Goal: Book appointment/travel/reservation

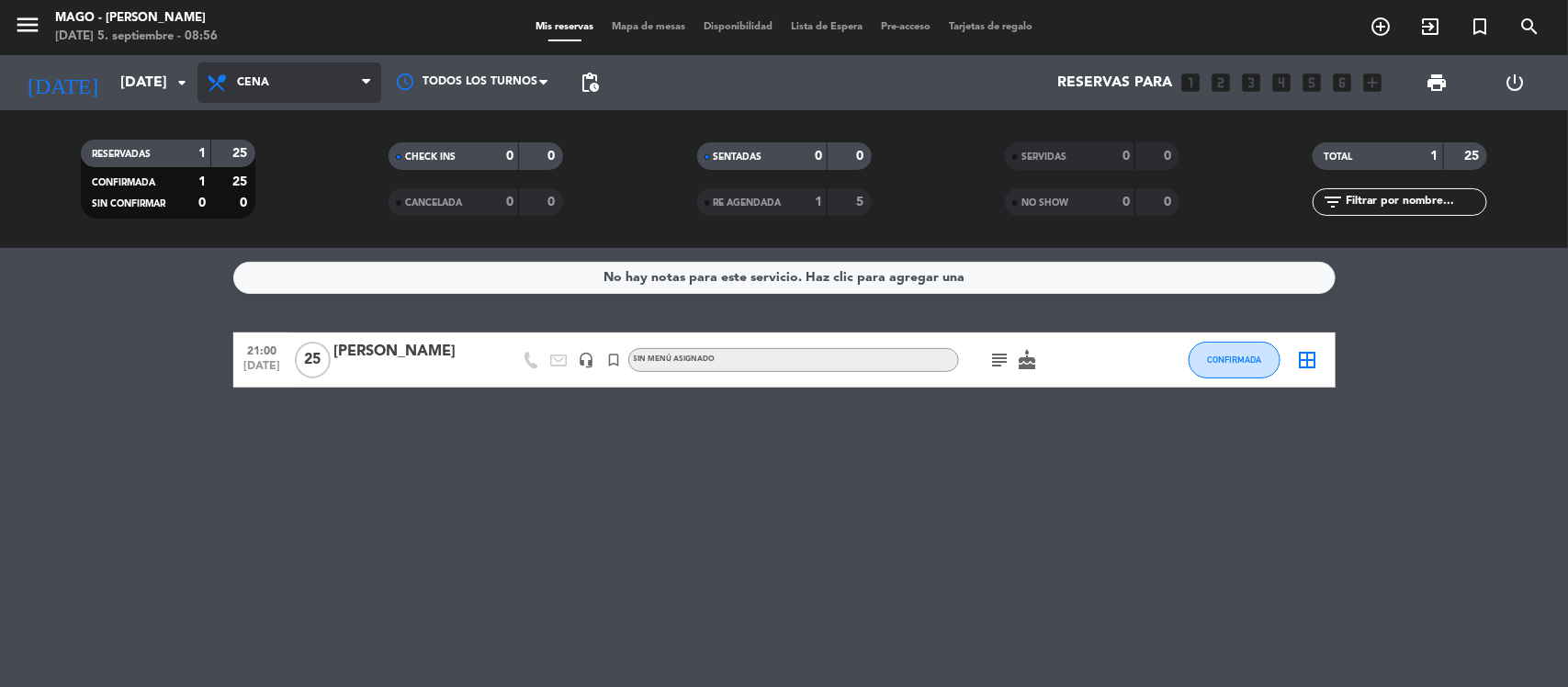
click at [312, 94] on span "Cena" at bounding box center [289, 83] width 184 height 41
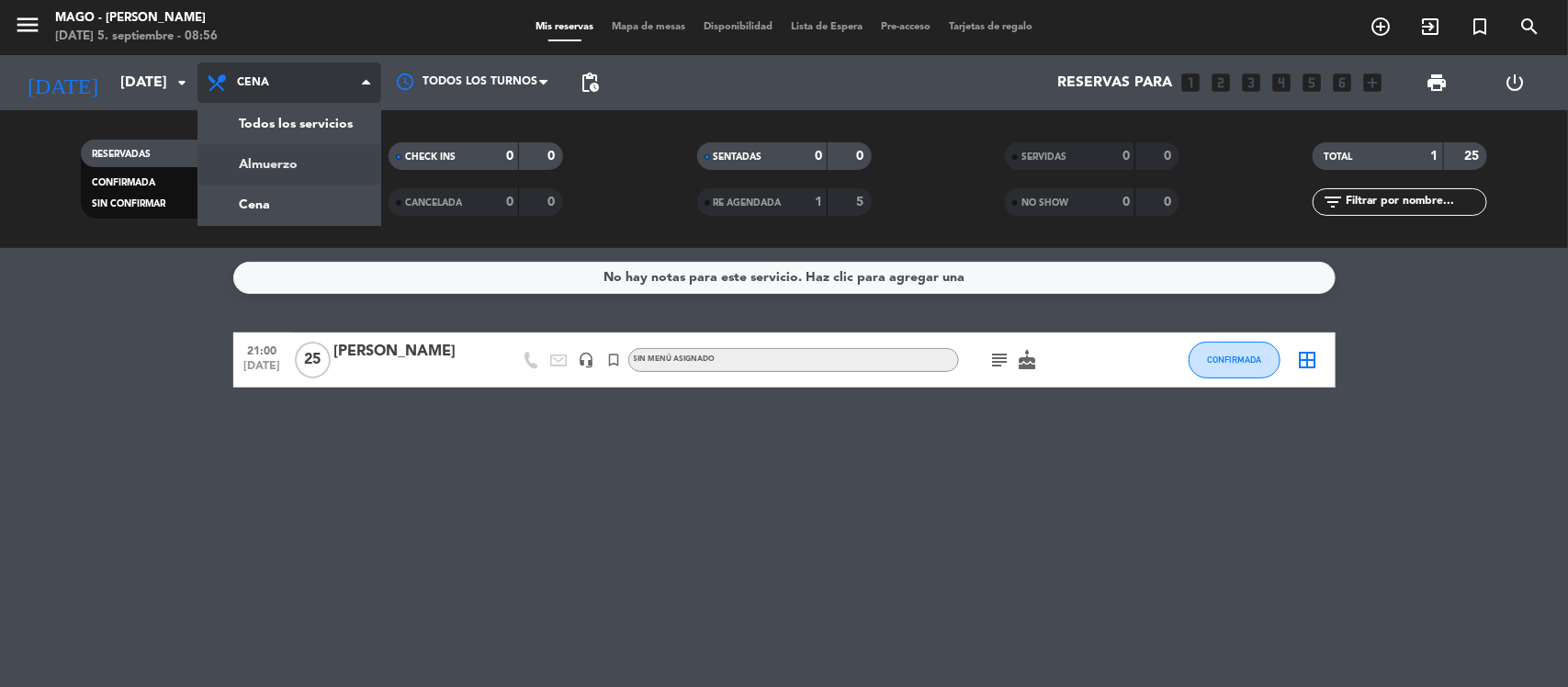
click at [296, 153] on div "menu Mago - [PERSON_NAME] [DATE] 5. septiembre - 08:56 Mis reservas Mapa de mes…" at bounding box center [784, 123] width 1568 height 248
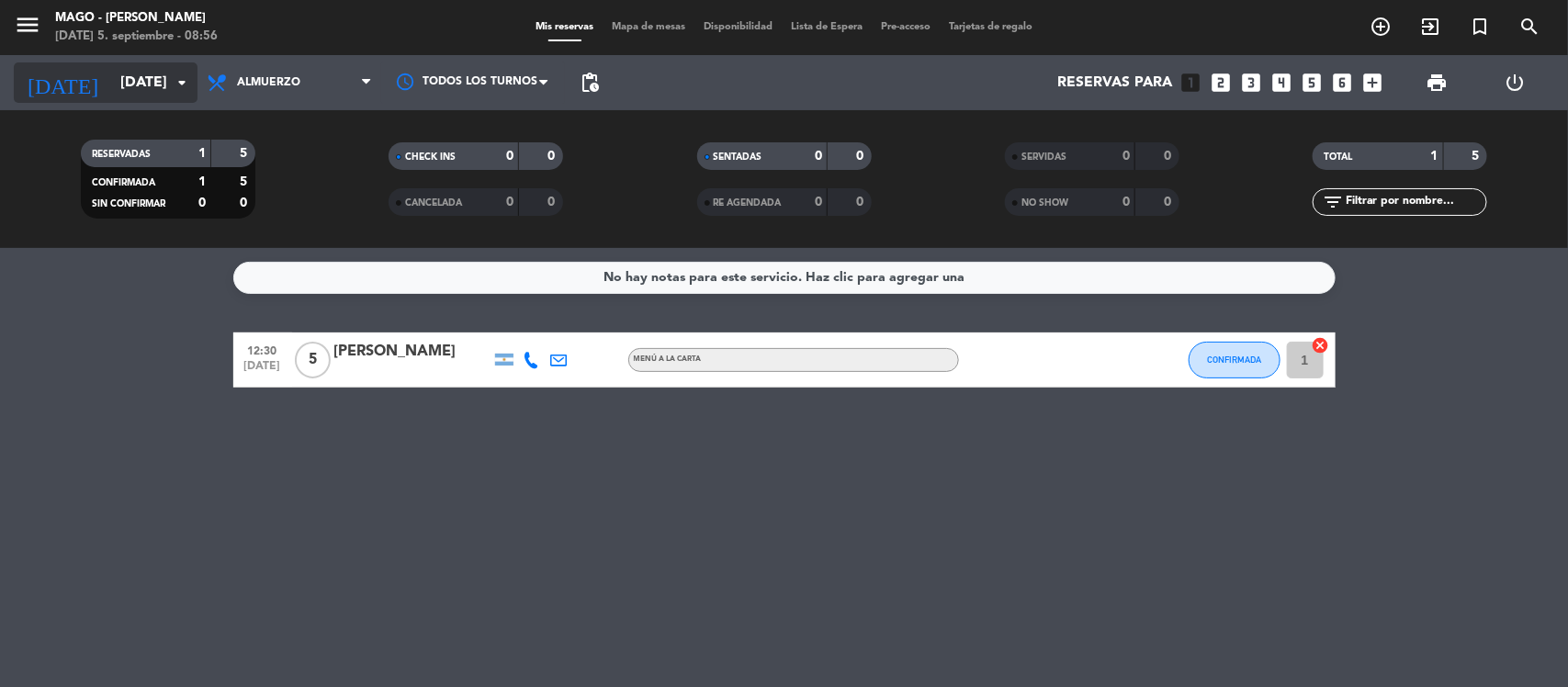
click at [158, 81] on input "[DATE]" at bounding box center [208, 84] width 194 height 36
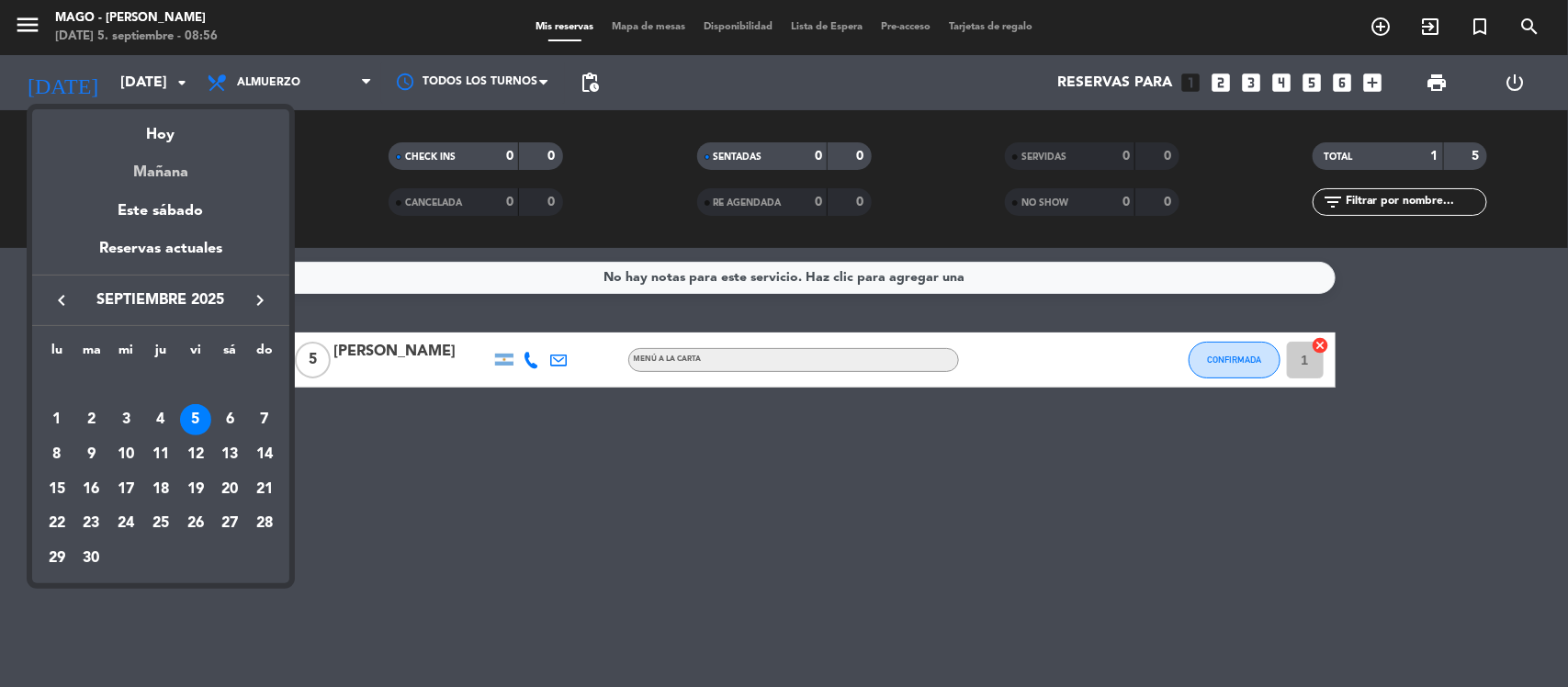
click at [165, 176] on div "Mañana" at bounding box center [160, 166] width 258 height 38
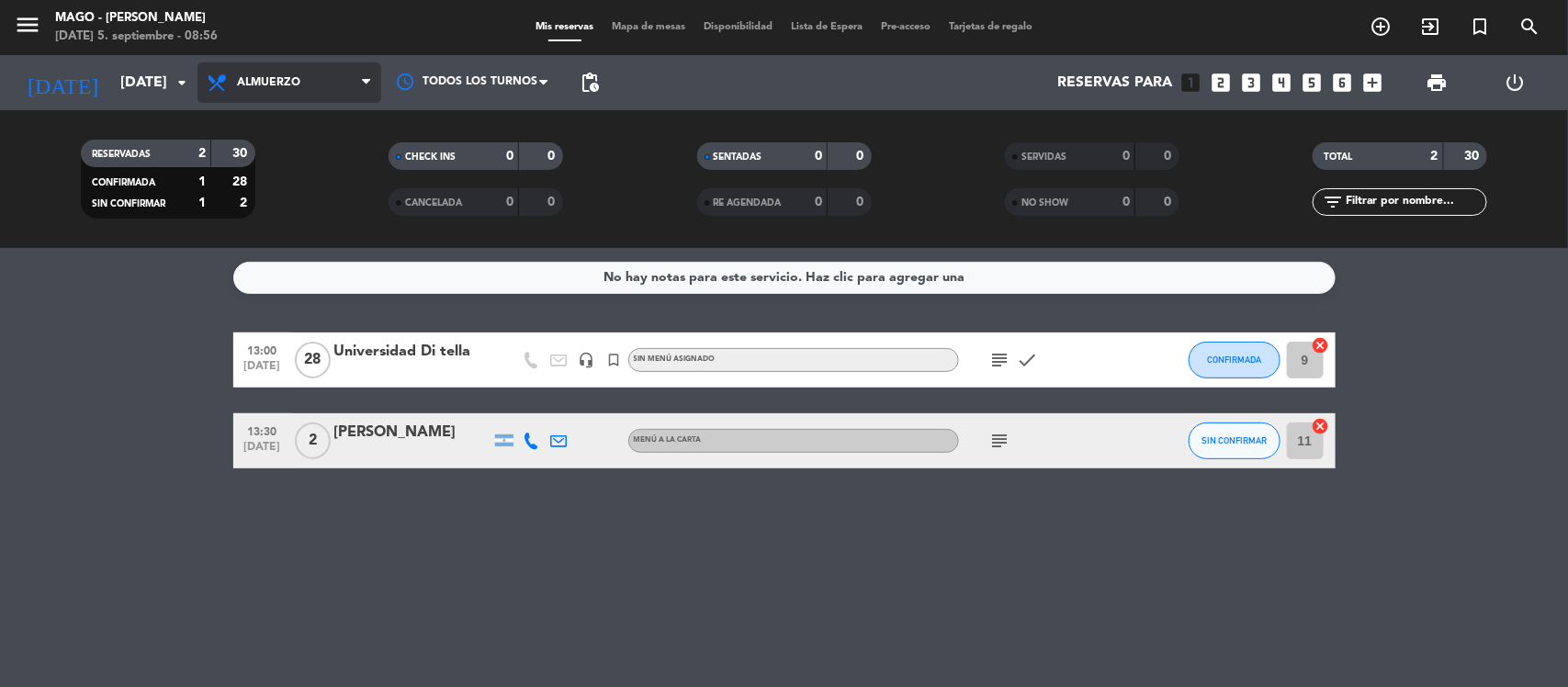
click at [313, 69] on span "Almuerzo" at bounding box center [289, 83] width 184 height 41
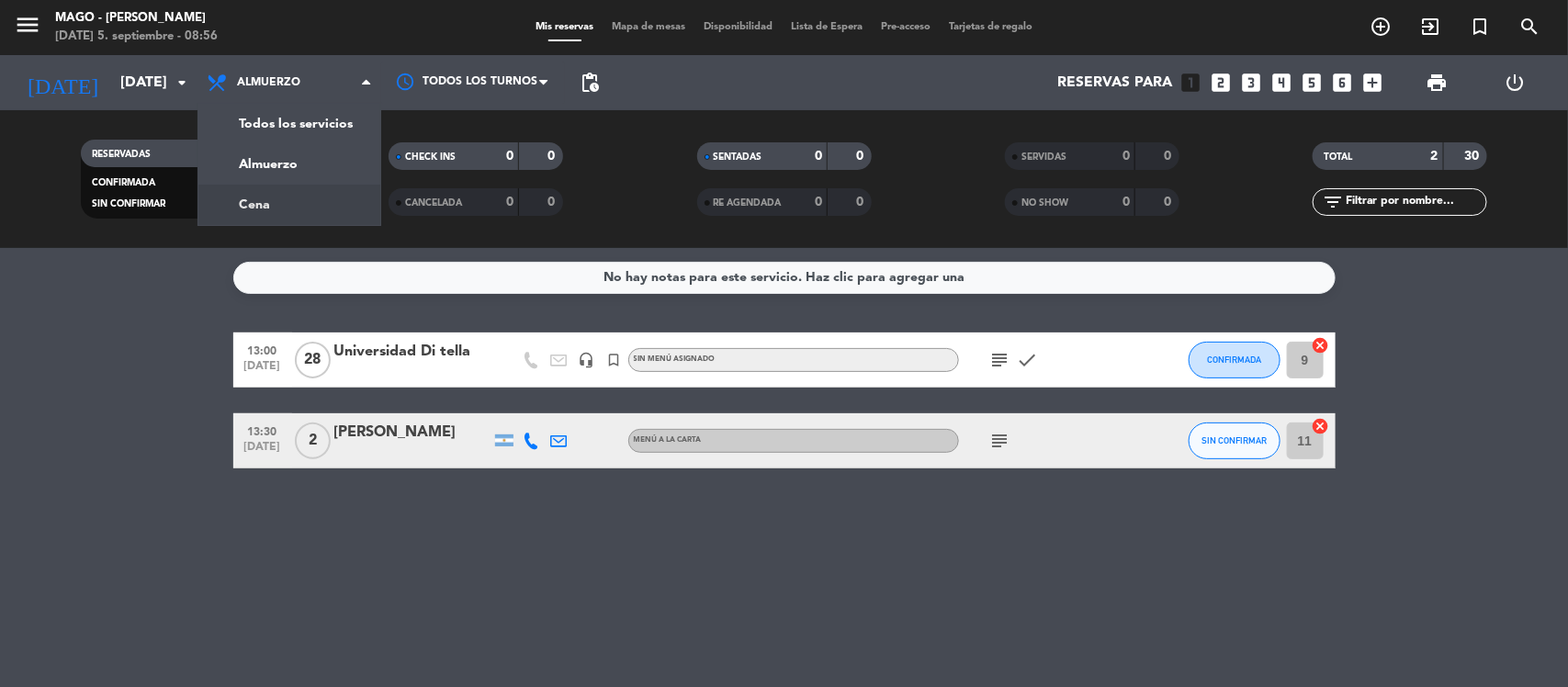
click at [299, 213] on div "menu Mago - [PERSON_NAME] [DATE] 5. septiembre - 08:56 Mis reservas Mapa de mes…" at bounding box center [784, 123] width 1568 height 248
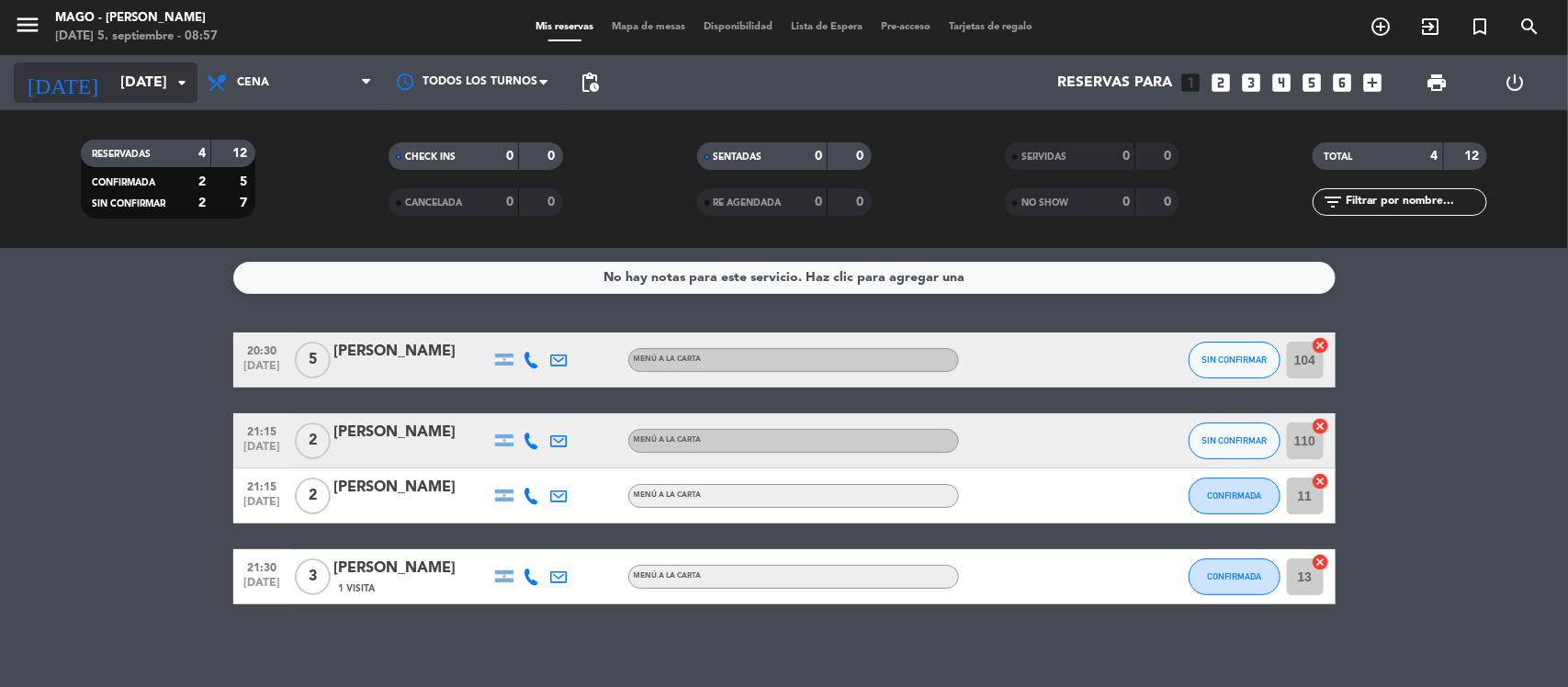
click at [140, 86] on input "[DATE]" at bounding box center [208, 84] width 194 height 36
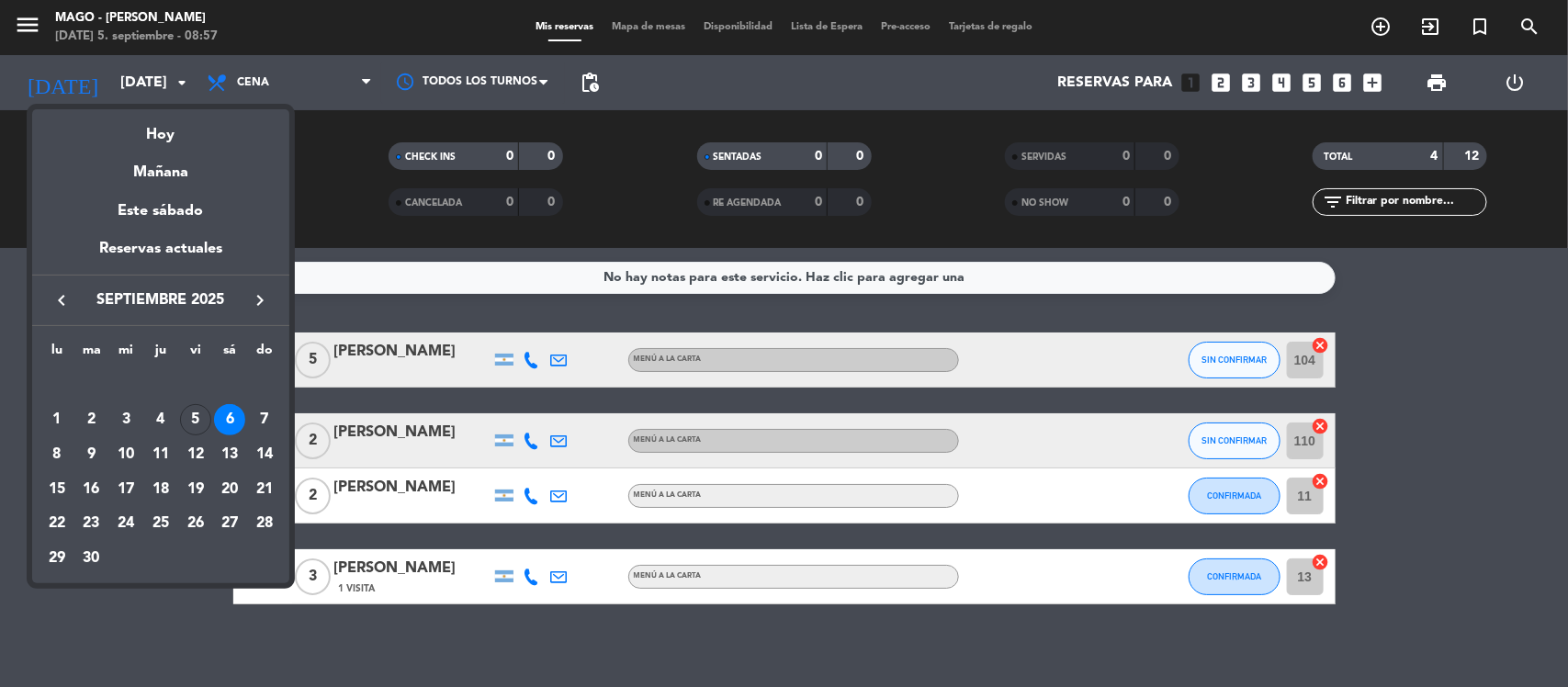
click at [241, 86] on div at bounding box center [784, 343] width 1568 height 687
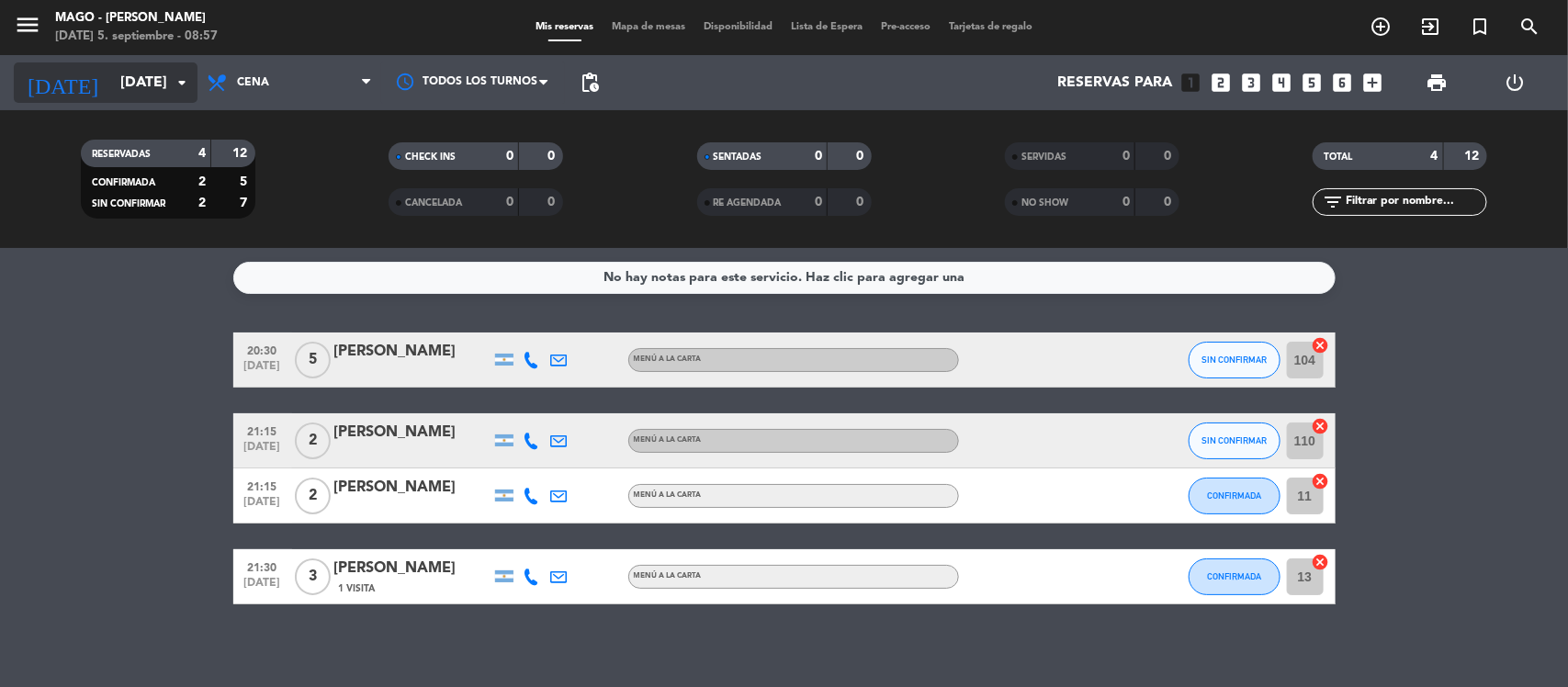
click at [179, 91] on icon "arrow_drop_down" at bounding box center [182, 83] width 22 height 22
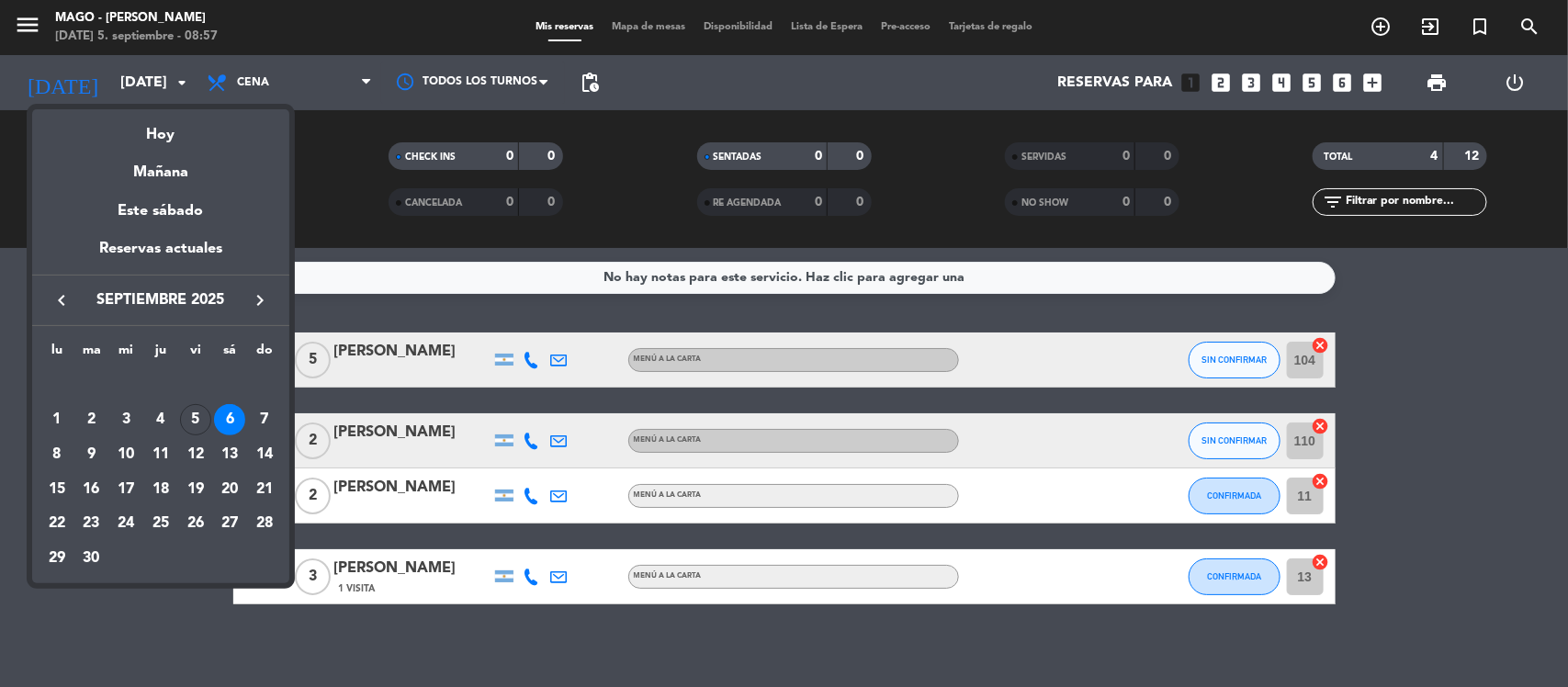
click at [231, 87] on div at bounding box center [784, 343] width 1568 height 687
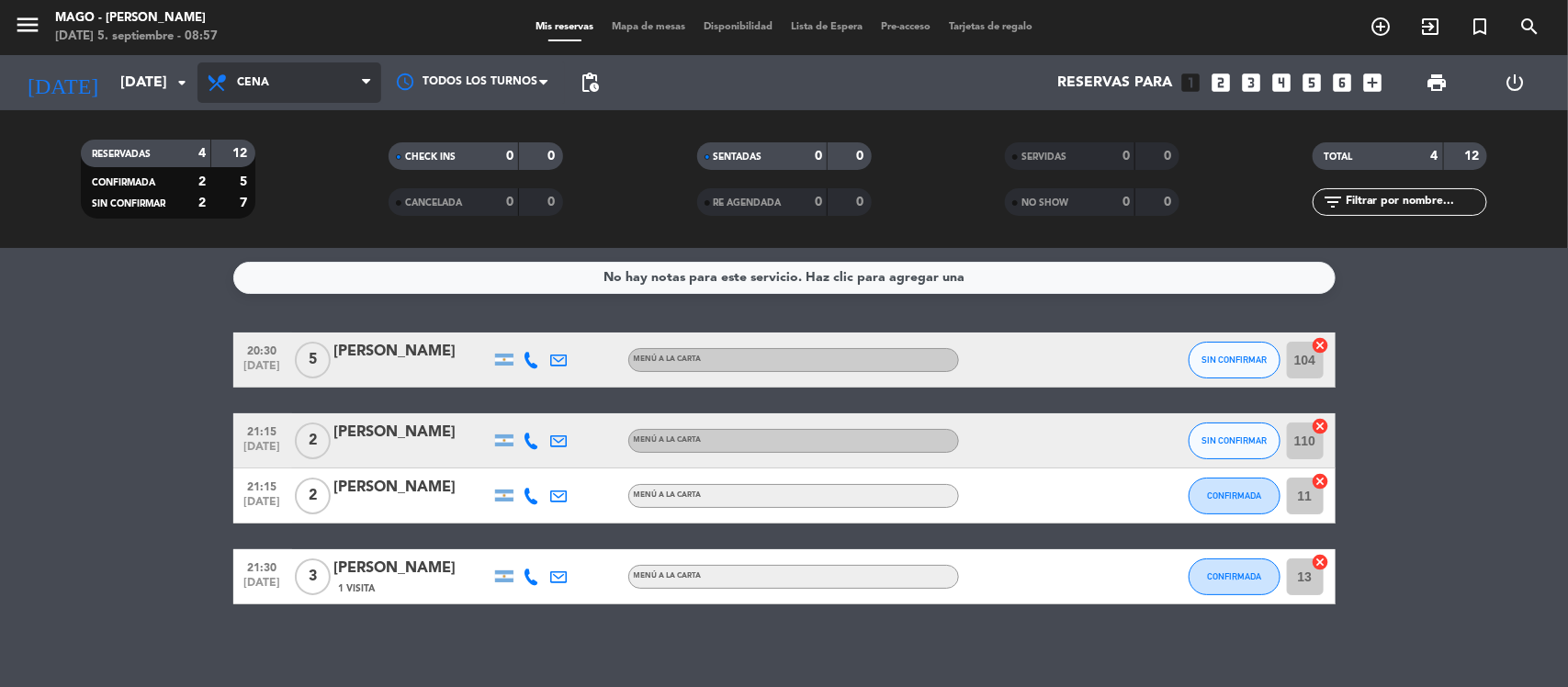
click at [240, 97] on span "Cena" at bounding box center [289, 83] width 184 height 41
click at [240, 166] on div "menu Mago - [PERSON_NAME] [DATE] 5. septiembre - 08:57 Mis reservas Mapa de mes…" at bounding box center [784, 123] width 1568 height 248
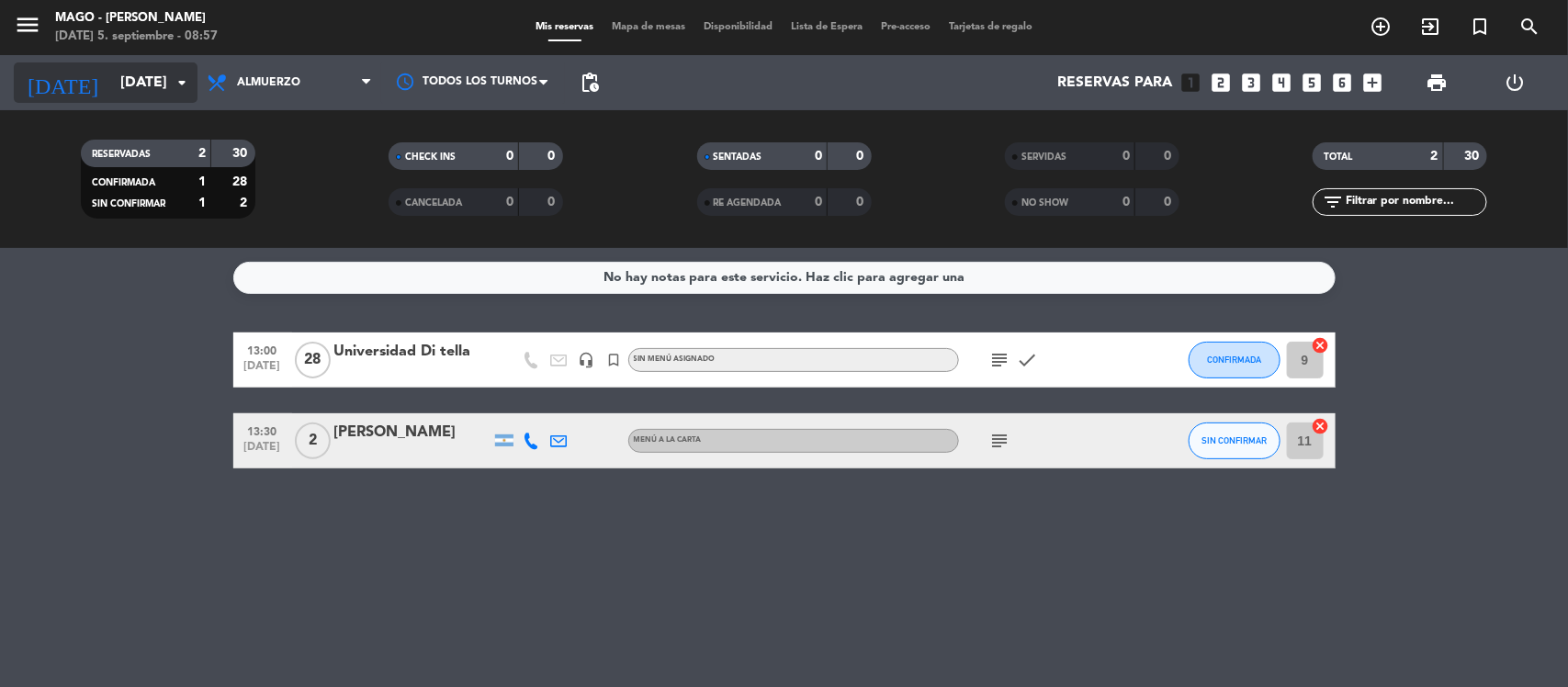
click at [111, 69] on input "[DATE]" at bounding box center [208, 84] width 194 height 36
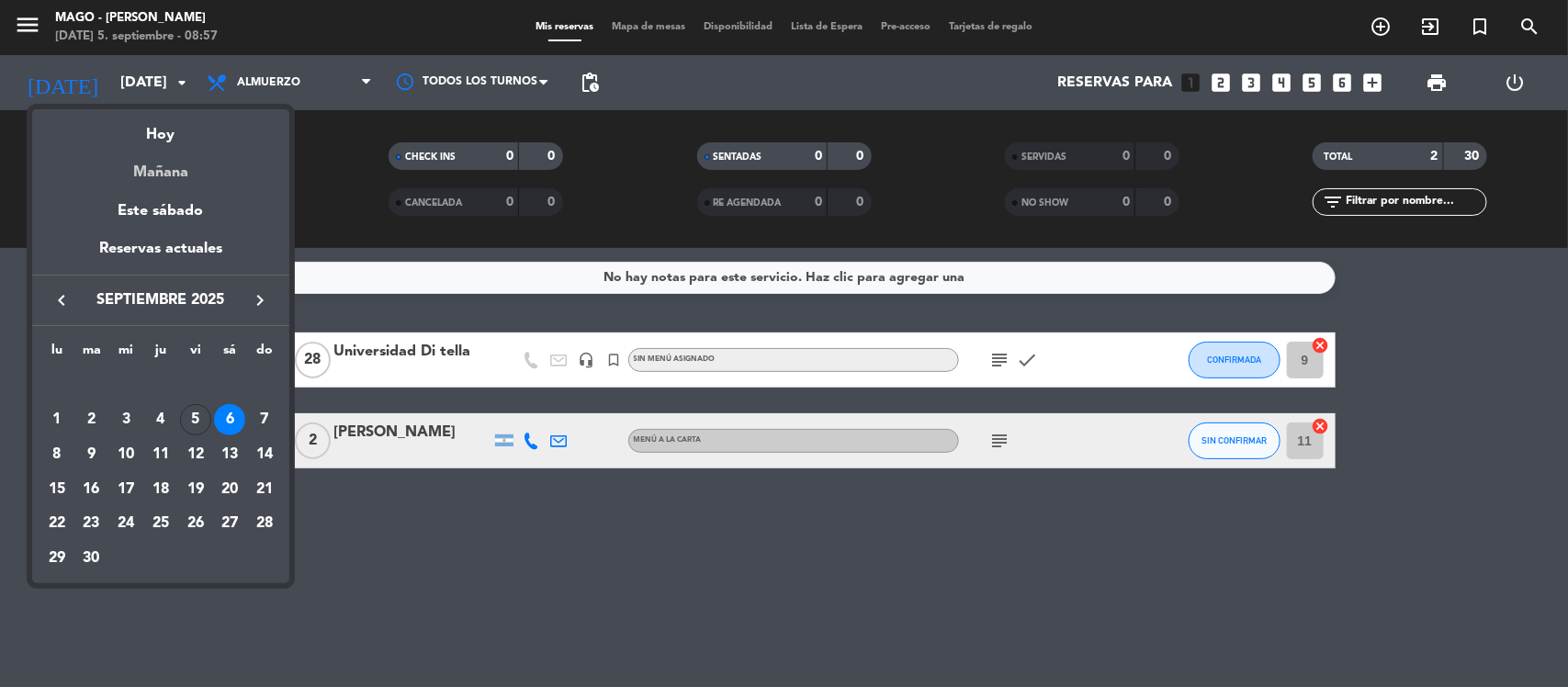
click at [145, 173] on div "Mañana" at bounding box center [160, 166] width 258 height 38
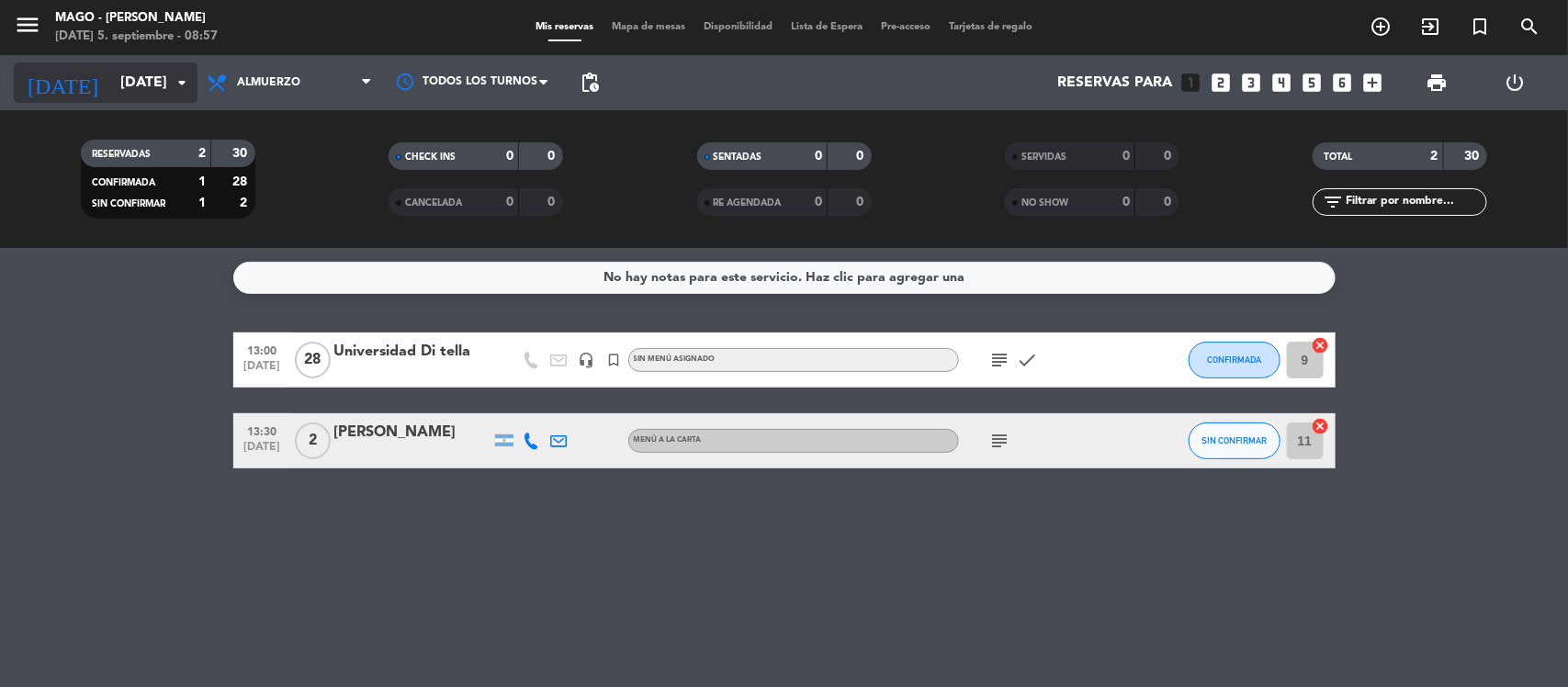
click at [162, 81] on input "[DATE]" at bounding box center [208, 84] width 194 height 36
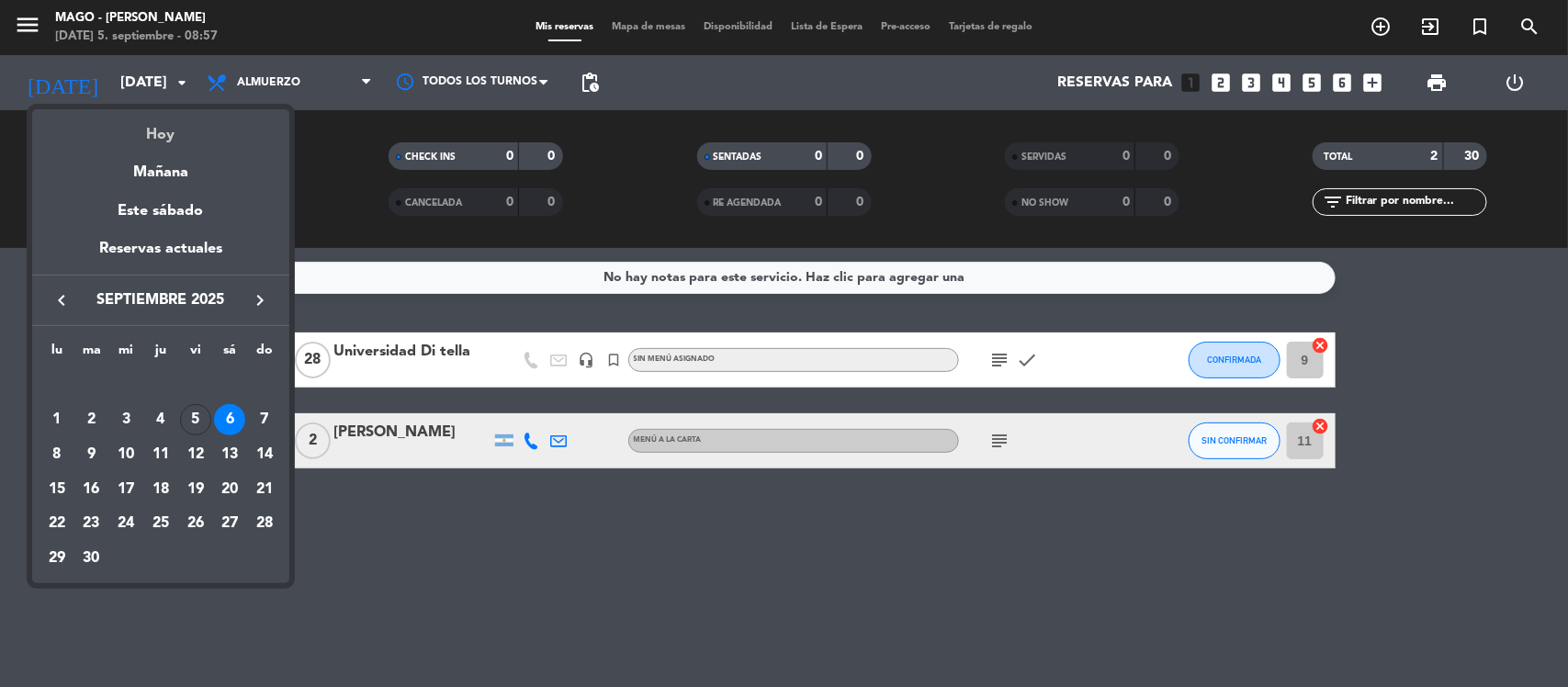
click at [162, 142] on div "Hoy" at bounding box center [160, 128] width 258 height 38
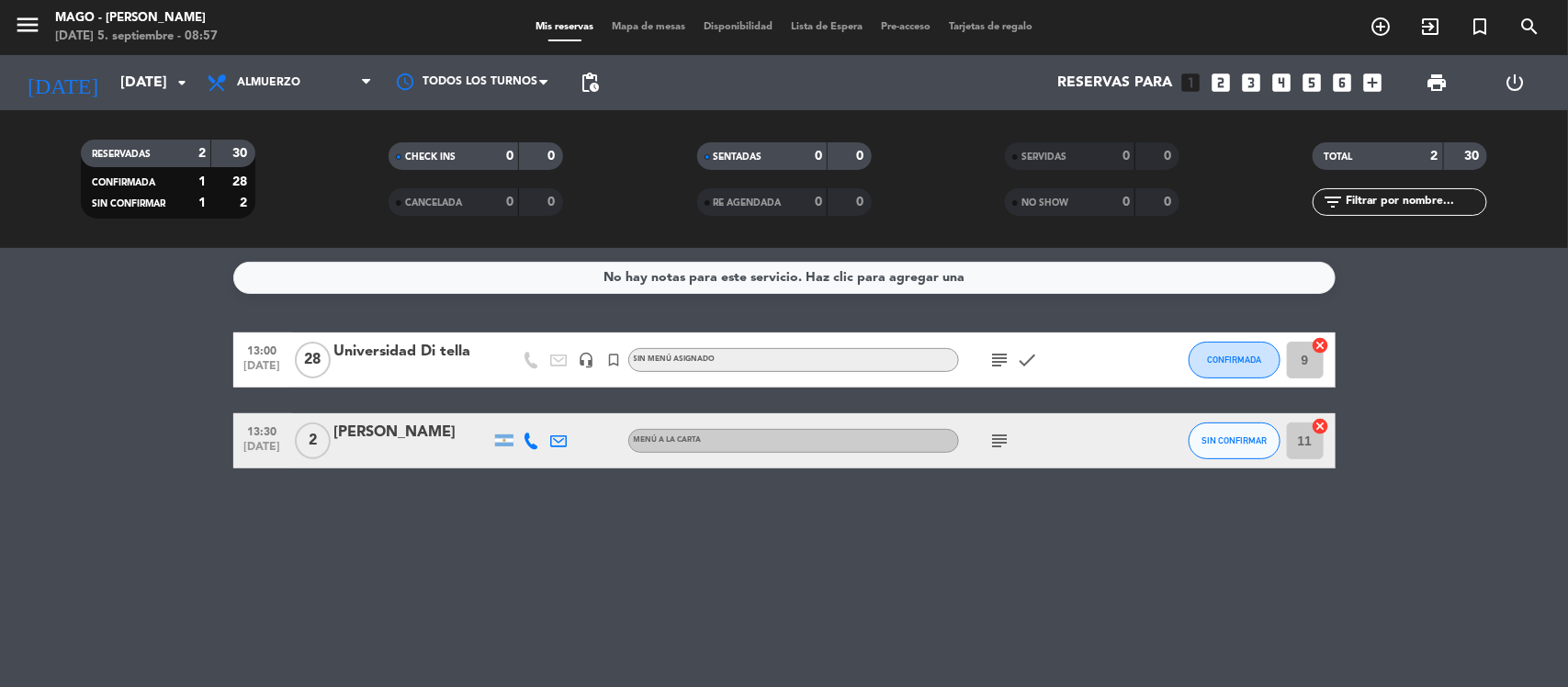
type input "[DATE]"
